Goal: Navigation & Orientation: Find specific page/section

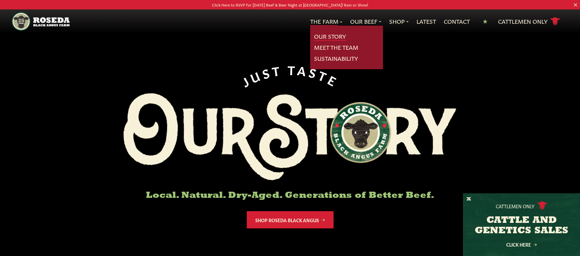
click at [327, 36] on link "Our Story" at bounding box center [330, 36] width 32 height 8
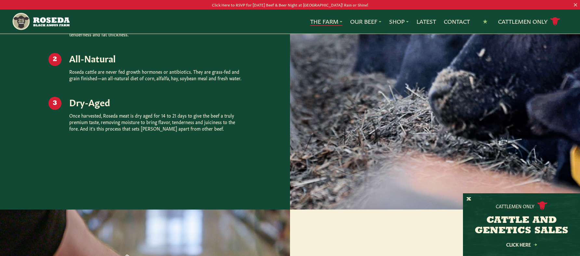
scroll to position [943, 0]
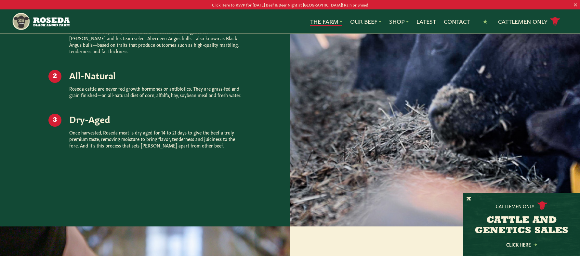
click at [492, 72] on div at bounding box center [435, 70] width 290 height 312
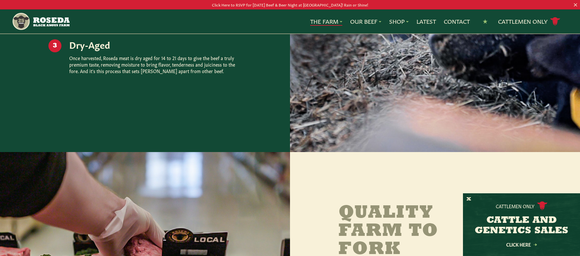
scroll to position [1073, 0]
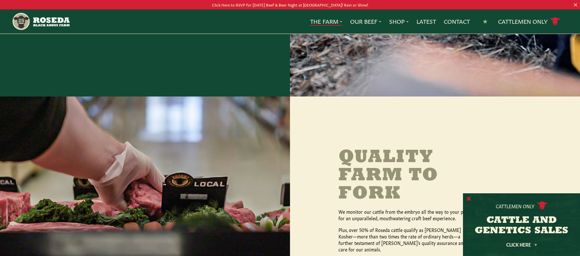
click at [469, 198] on button "X" at bounding box center [469, 199] width 5 height 7
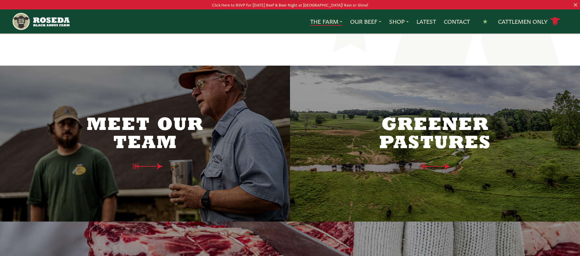
scroll to position [1528, 0]
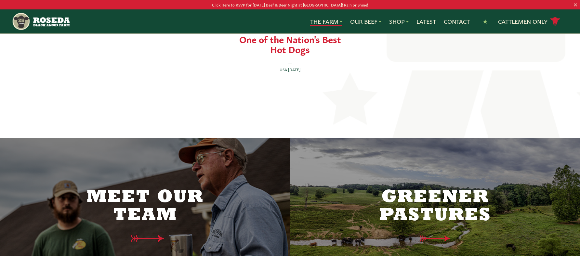
click at [142, 235] on icon at bounding box center [150, 238] width 47 height 7
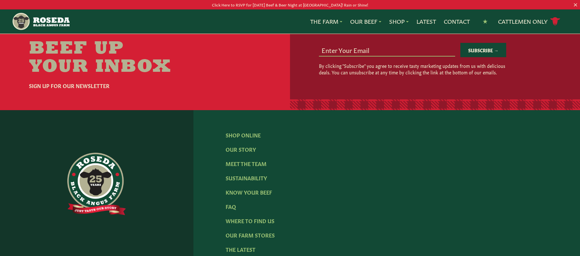
scroll to position [855, 0]
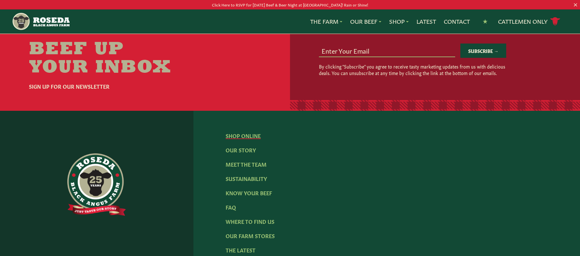
click at [250, 132] on link "Shop Online" at bounding box center [243, 135] width 35 height 7
